Goal: Navigation & Orientation: Find specific page/section

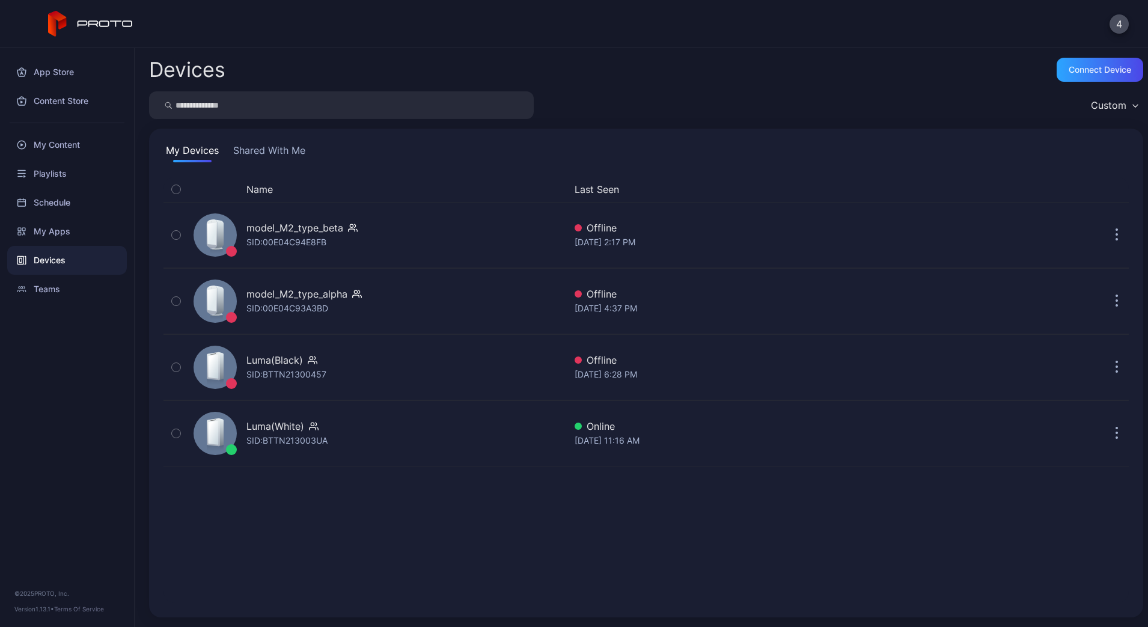
click at [251, 152] on button "Shared With Me" at bounding box center [269, 152] width 77 height 19
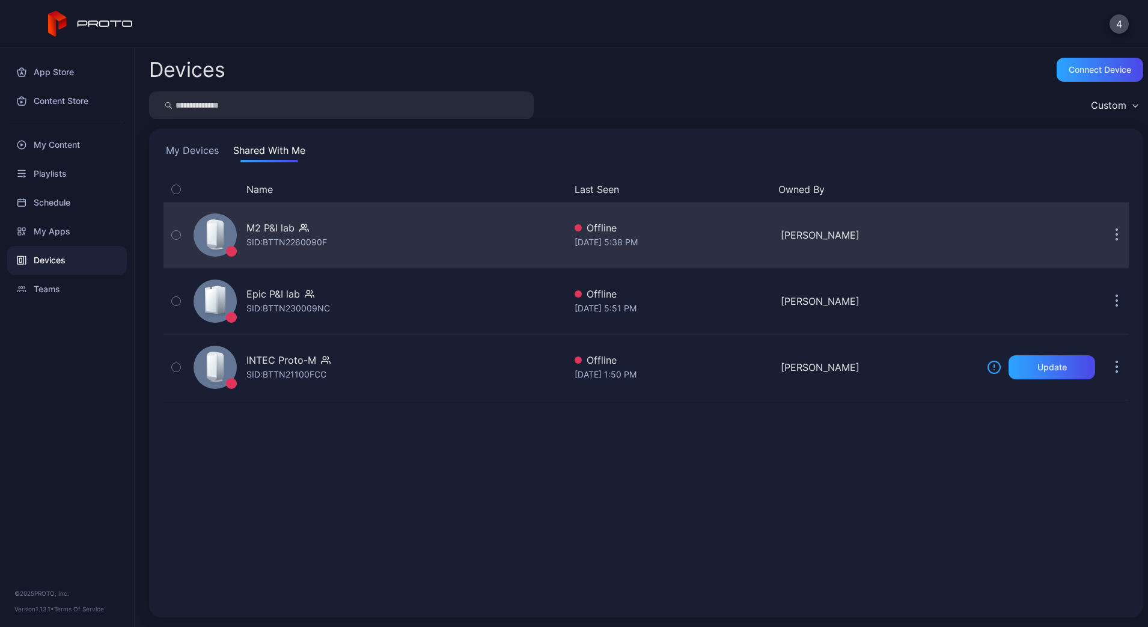
click at [1106, 235] on button "button" at bounding box center [1116, 235] width 24 height 24
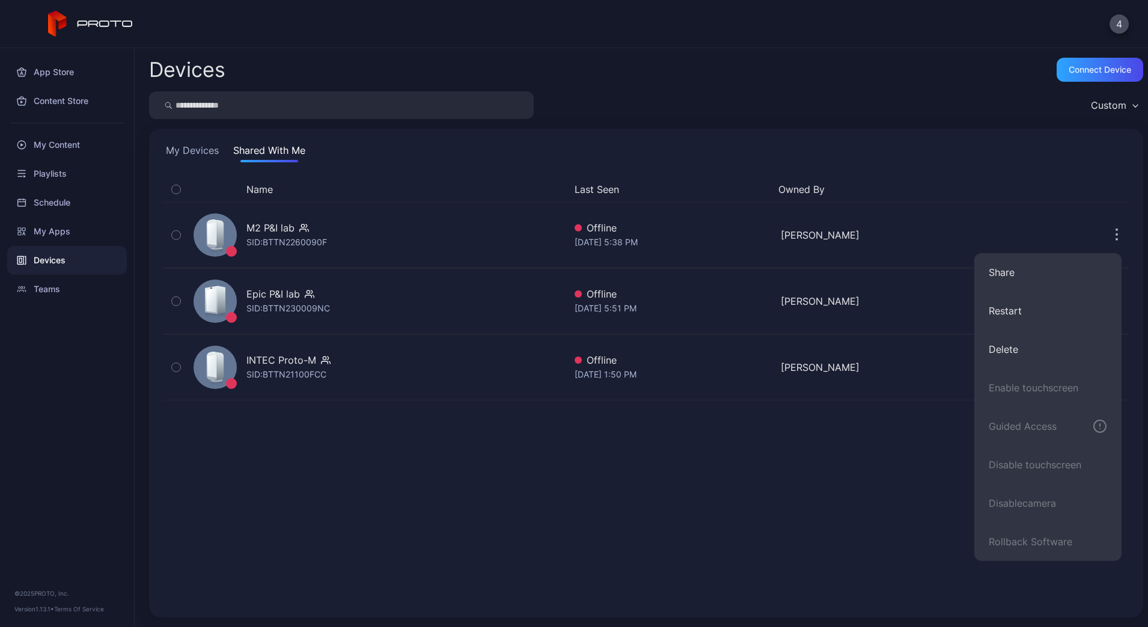
click at [193, 150] on button "My Devices" at bounding box center [192, 152] width 58 height 19
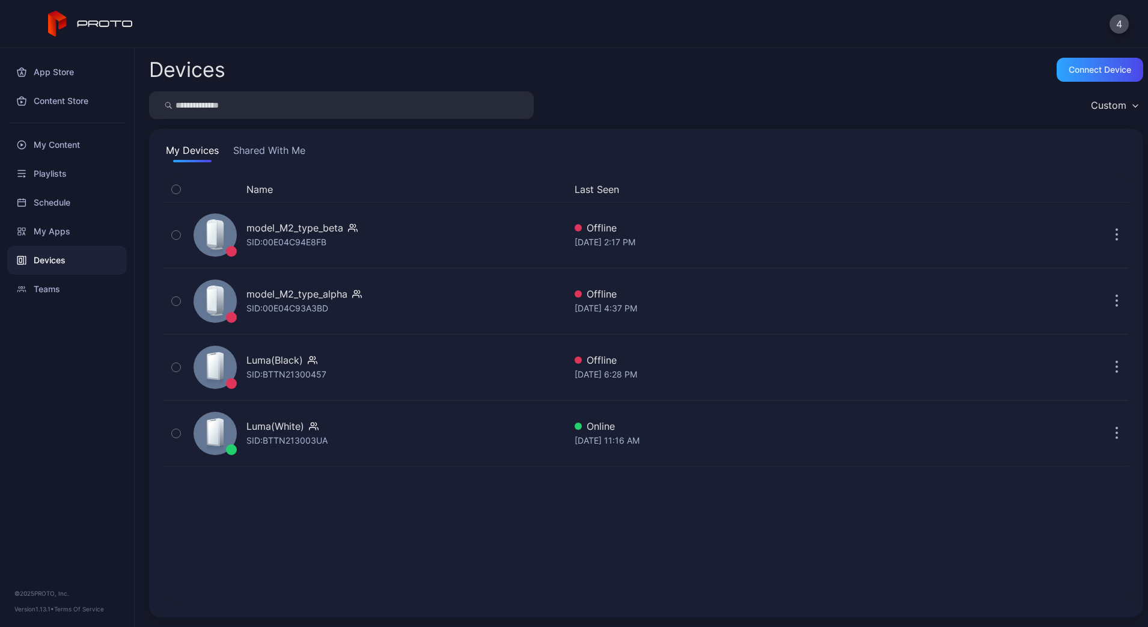
click at [268, 149] on button "Shared With Me" at bounding box center [269, 152] width 77 height 19
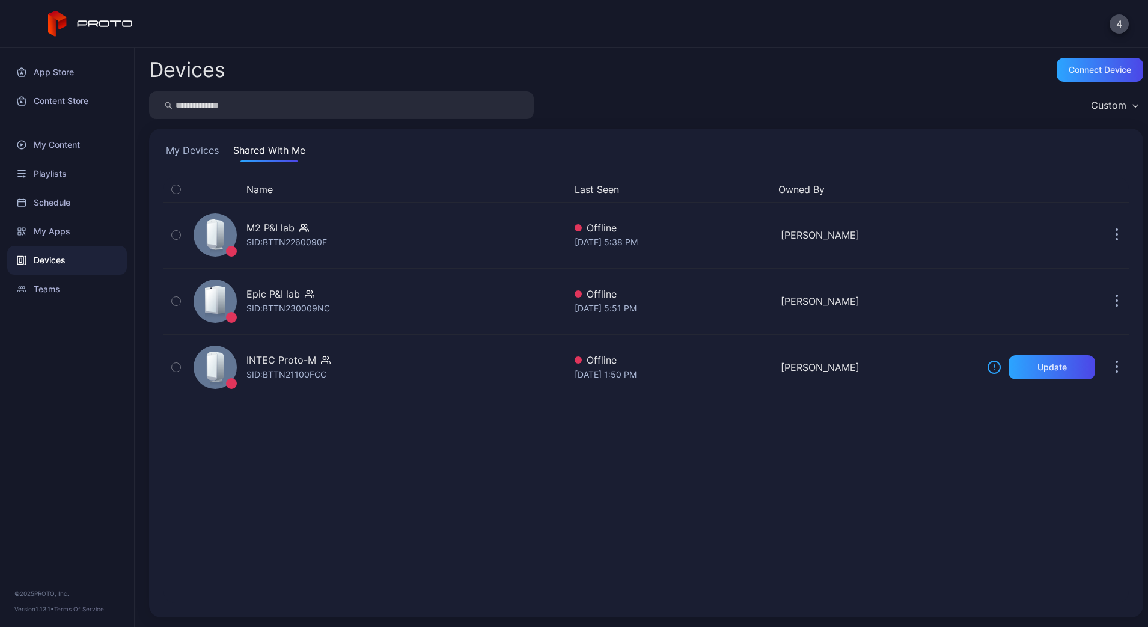
click at [198, 159] on button "My Devices" at bounding box center [192, 152] width 58 height 19
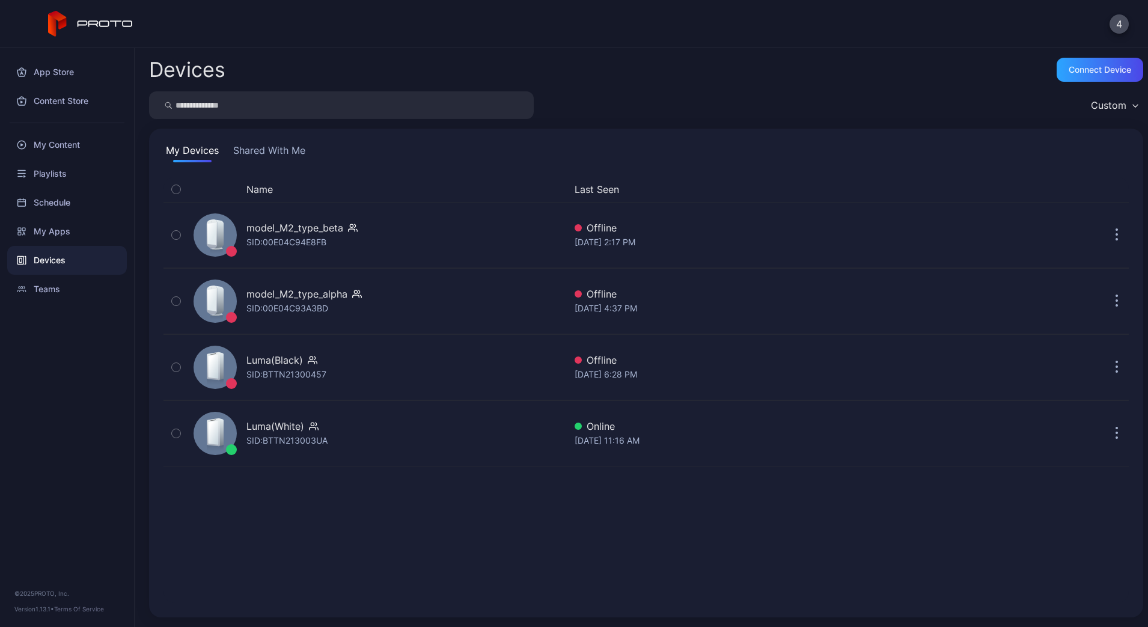
click at [263, 145] on button "Shared With Me" at bounding box center [269, 152] width 77 height 19
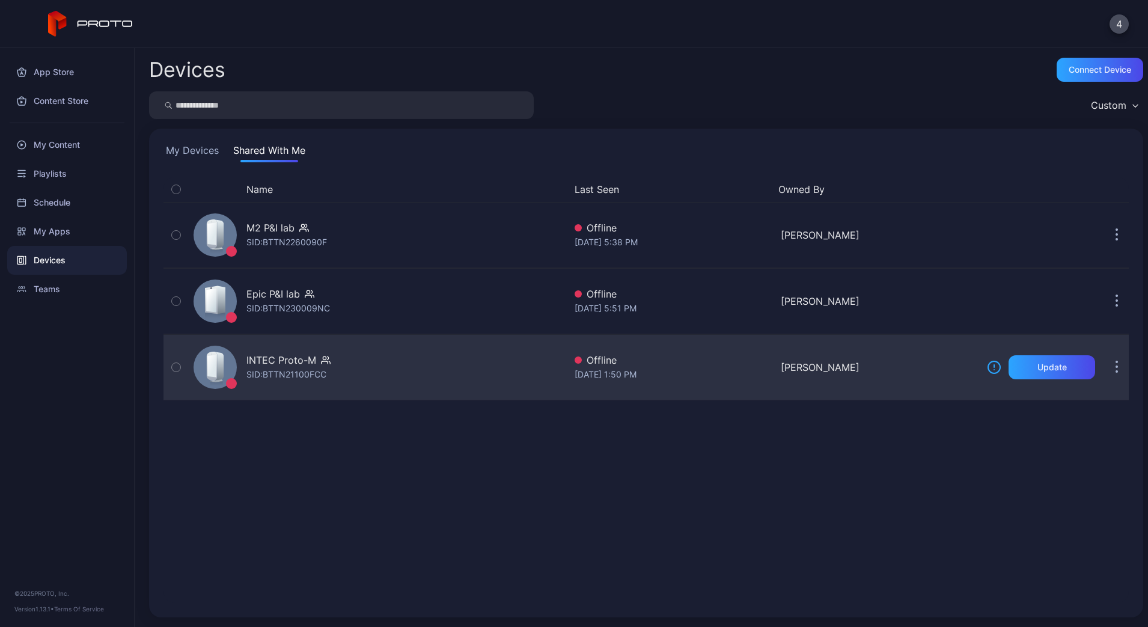
click at [373, 365] on div "INTEC Proto-M SID: BTTN21100FCC" at bounding box center [377, 367] width 376 height 60
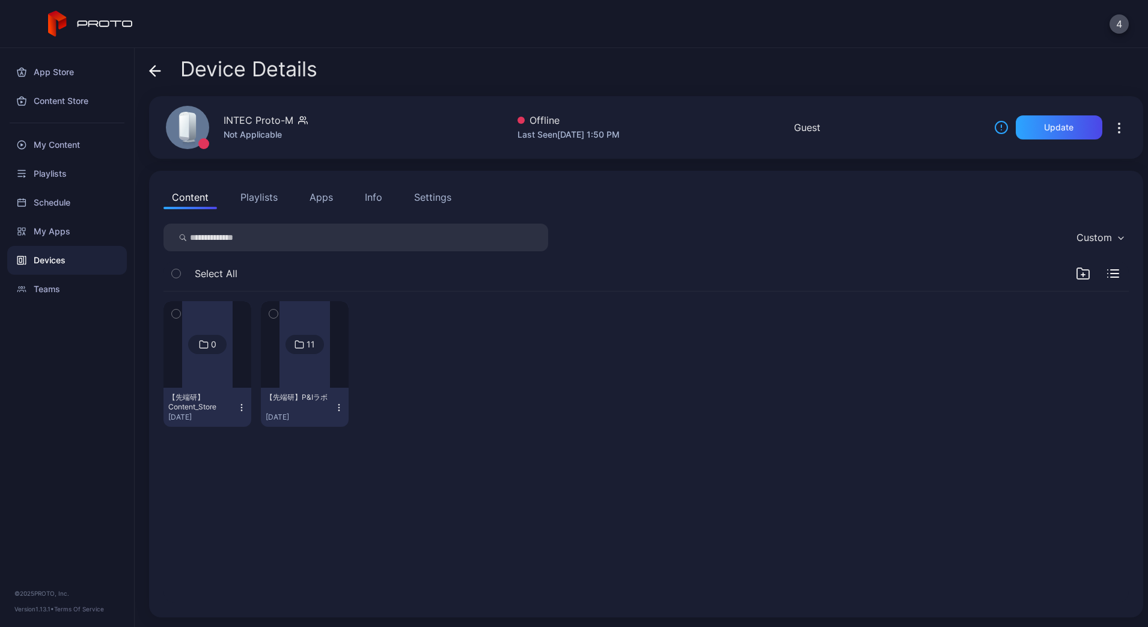
click at [368, 198] on div "Info" at bounding box center [373, 197] width 17 height 14
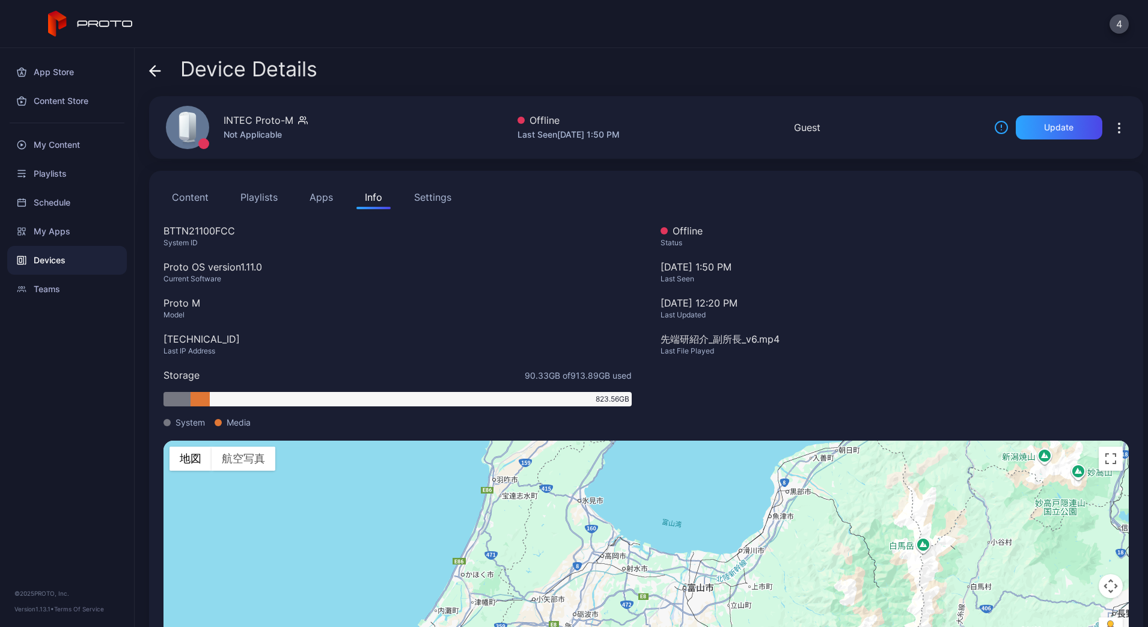
scroll to position [53, 0]
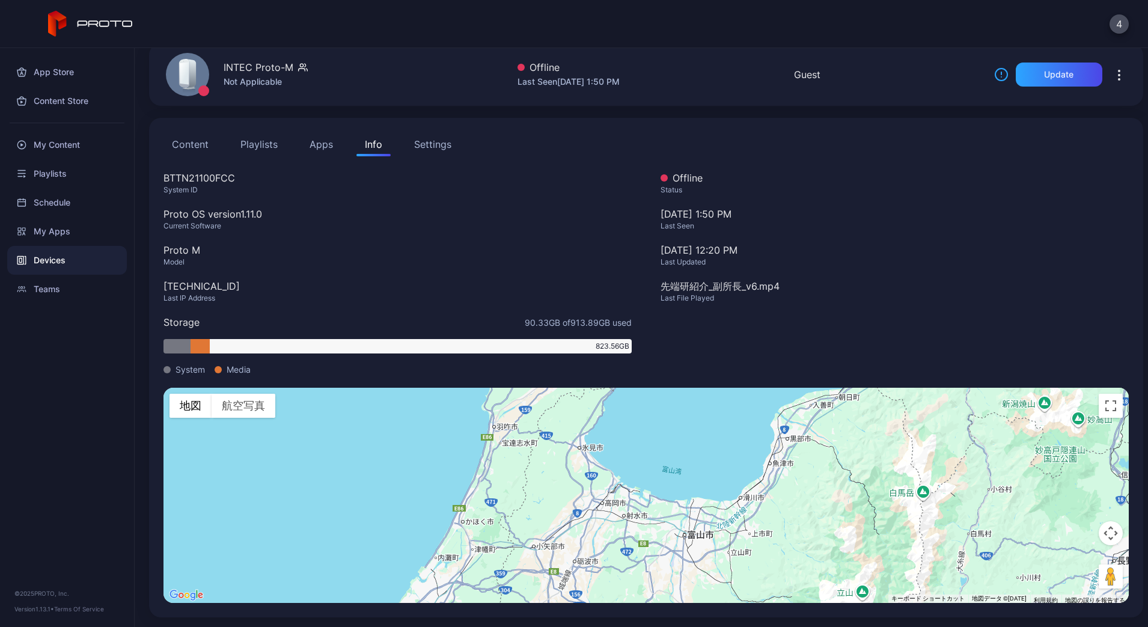
click at [191, 142] on button "Content" at bounding box center [189, 144] width 53 height 24
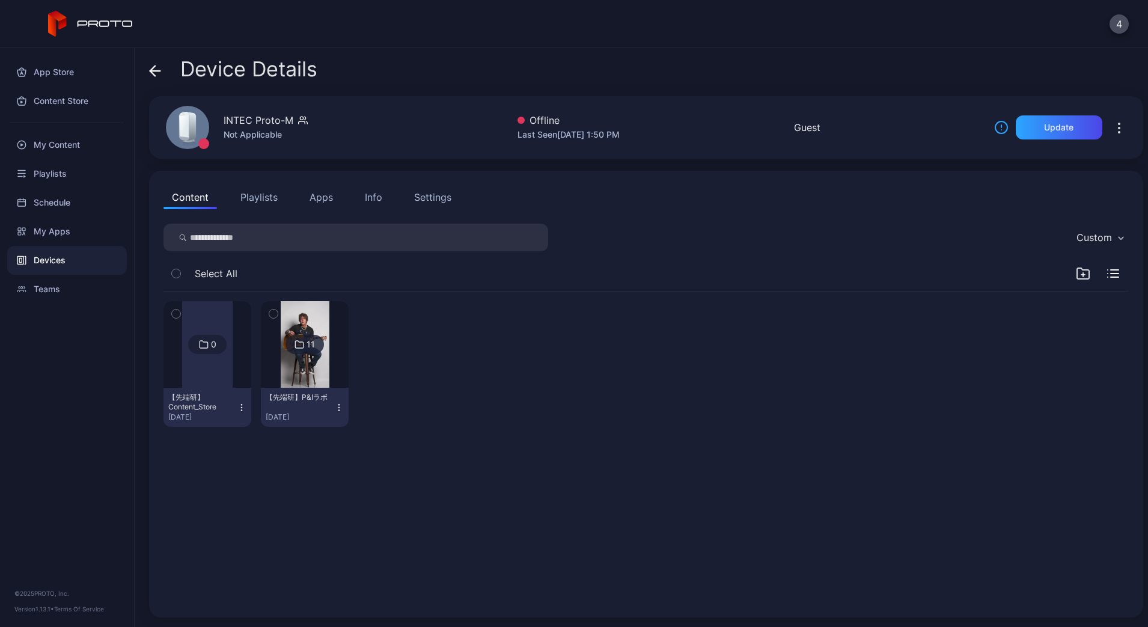
click at [56, 261] on div "Devices" at bounding box center [67, 260] width 120 height 29
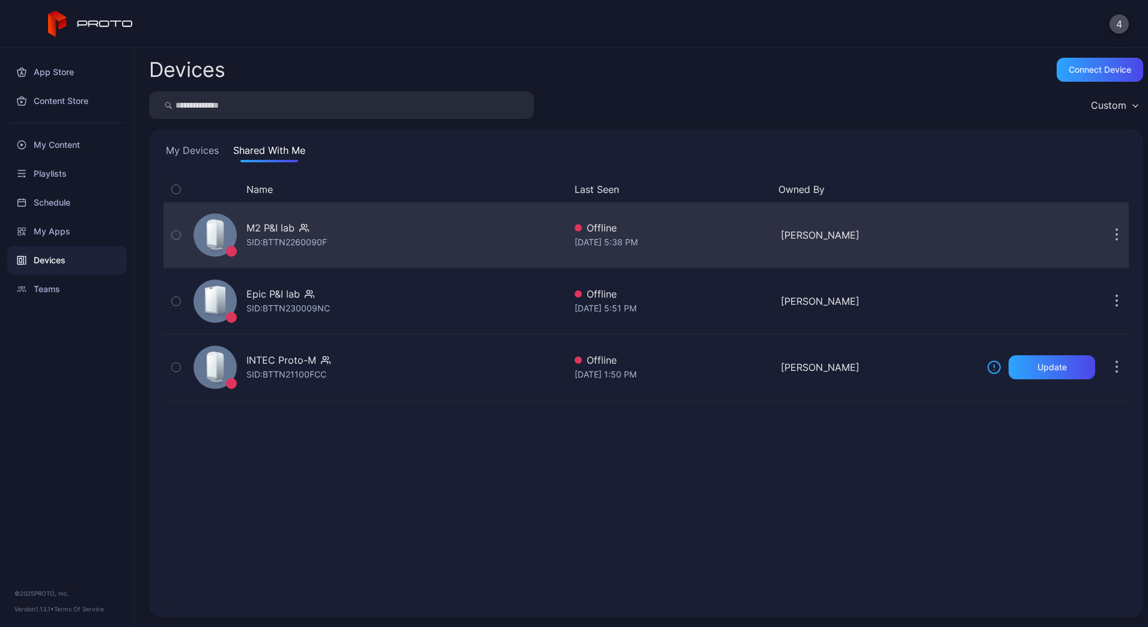
click at [1104, 243] on button "button" at bounding box center [1116, 235] width 24 height 24
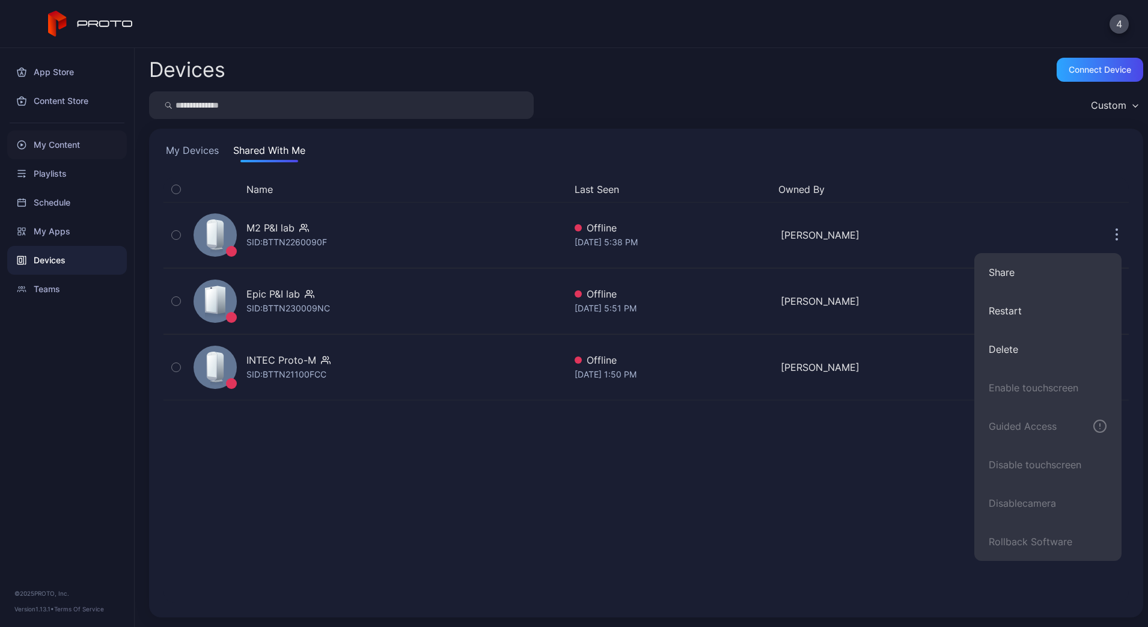
click at [52, 135] on div "My Content" at bounding box center [67, 144] width 120 height 29
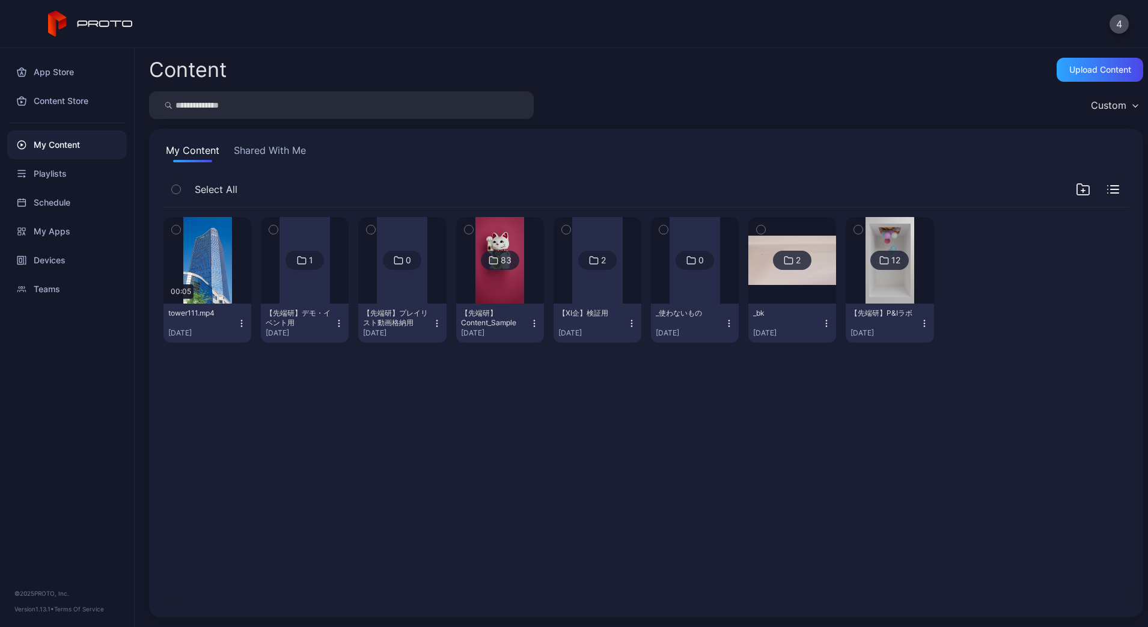
click at [261, 151] on button "Shared With Me" at bounding box center [269, 152] width 77 height 19
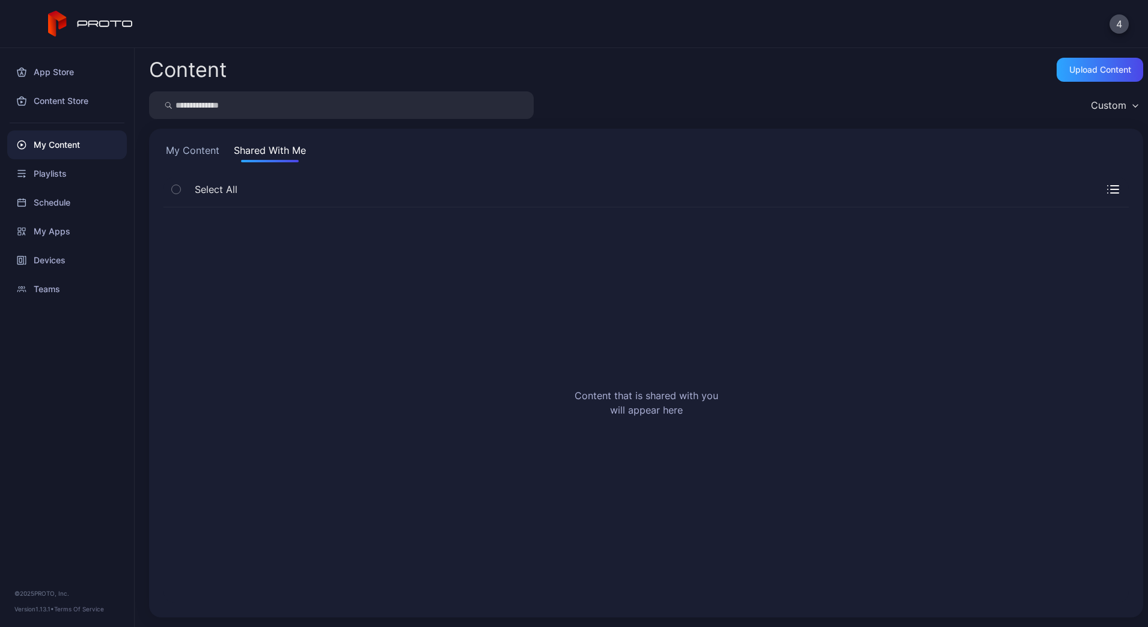
click at [189, 153] on button "My Content" at bounding box center [192, 152] width 58 height 19
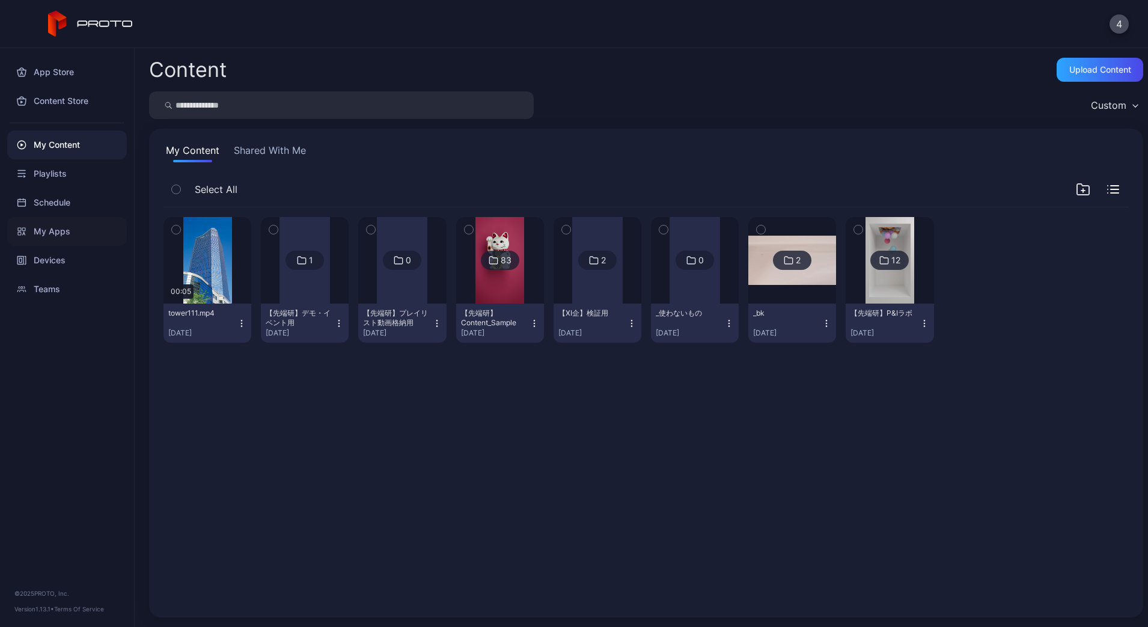
click at [65, 238] on div "My Apps" at bounding box center [67, 231] width 120 height 29
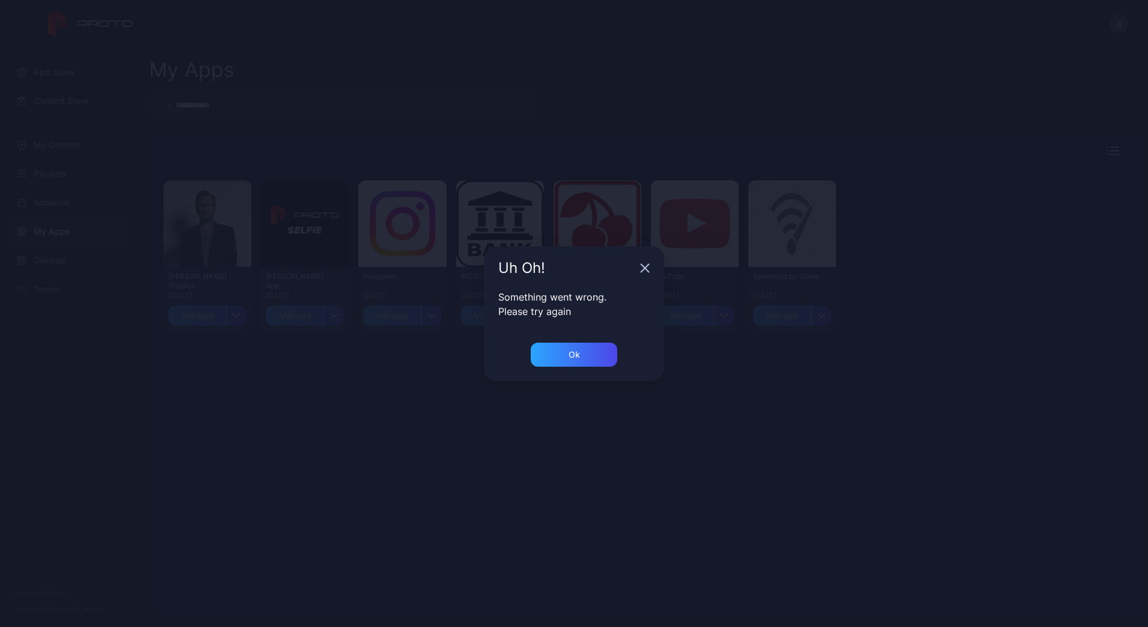
click at [645, 261] on div "Uh Oh!" at bounding box center [574, 267] width 180 height 43
click at [644, 266] on icon "button" at bounding box center [645, 268] width 8 height 8
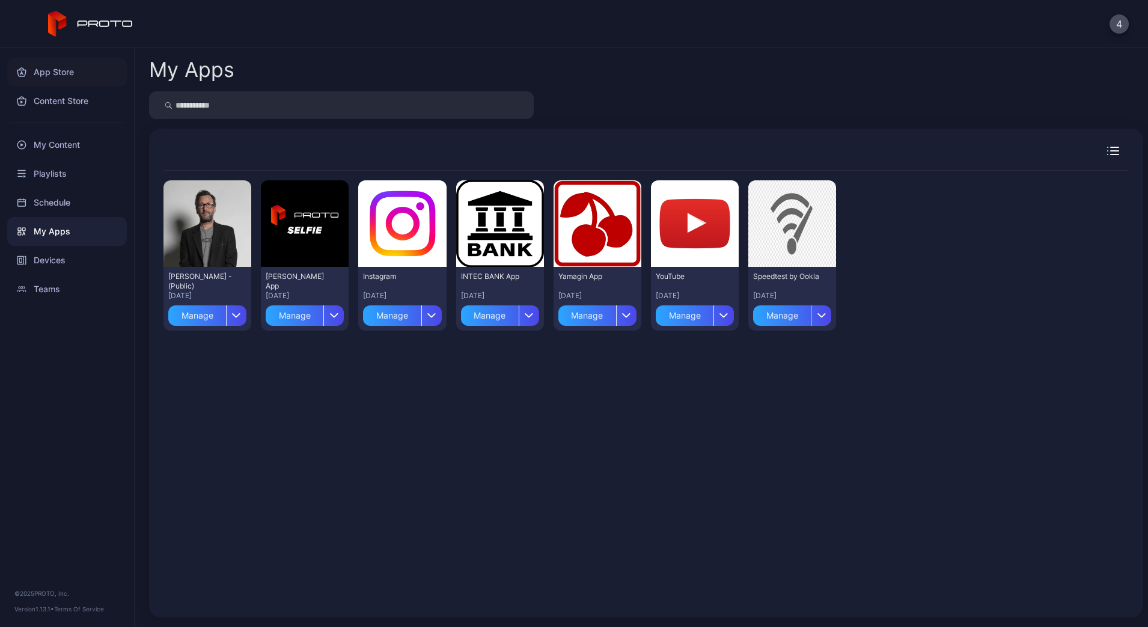
click at [57, 72] on div "App Store" at bounding box center [67, 72] width 120 height 29
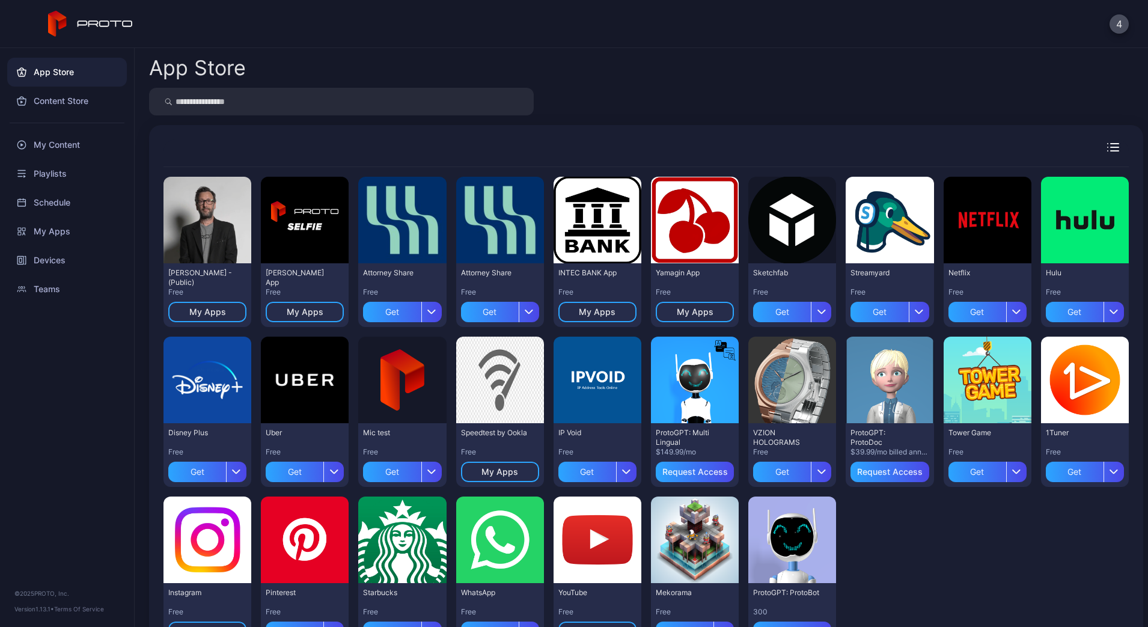
click at [76, 394] on div "App Store Content Store My Content Playlists Schedule My Apps Devices Teams © 2…" at bounding box center [67, 337] width 135 height 579
click at [62, 230] on div "My Apps" at bounding box center [67, 231] width 120 height 29
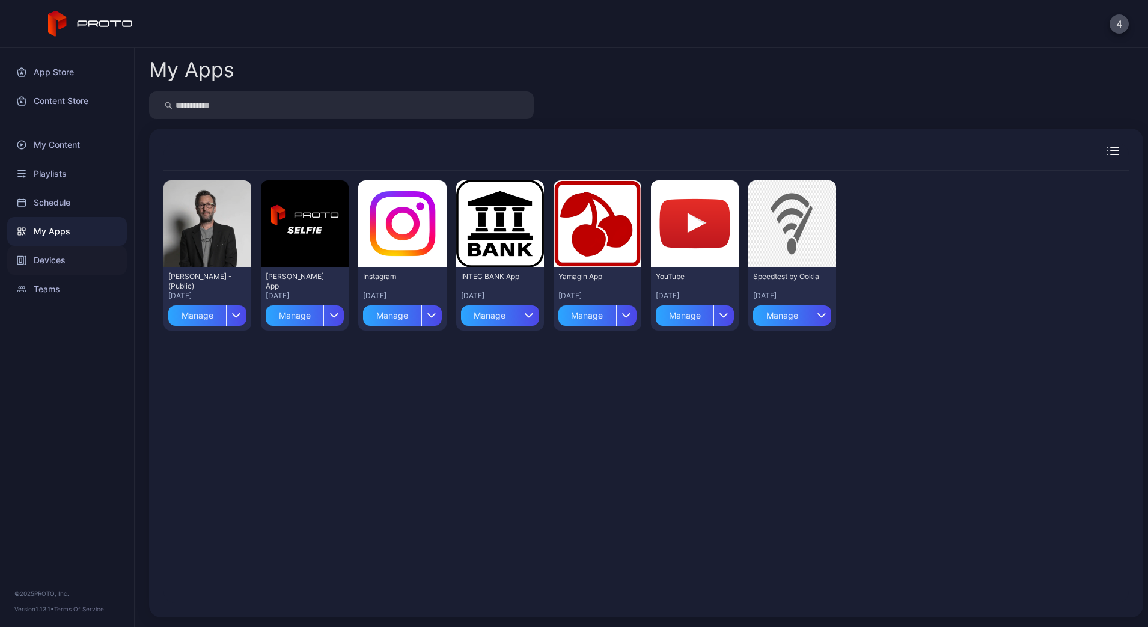
click at [62, 260] on div "Devices" at bounding box center [67, 260] width 120 height 29
